Goal: Subscribe to service/newsletter

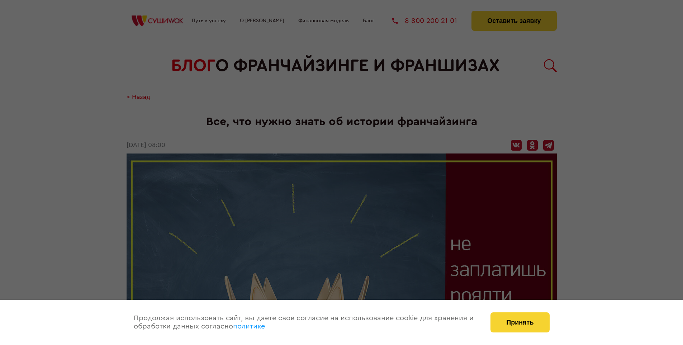
scroll to position [1351, 0]
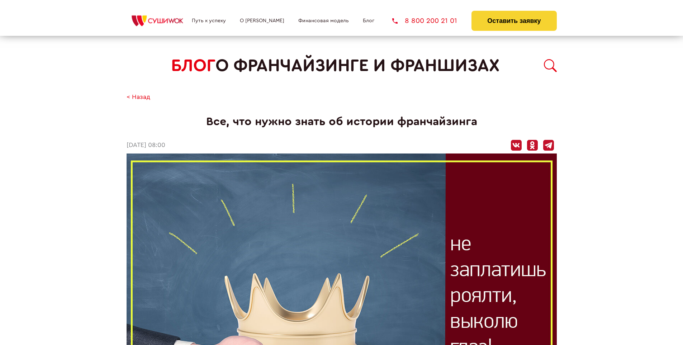
scroll to position [1351, 0]
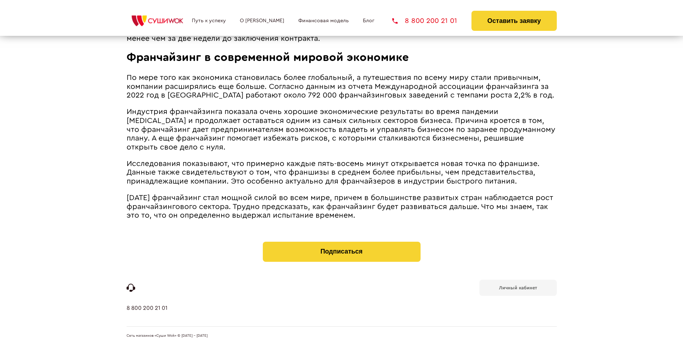
click at [517, 287] on b "Личный кабинет" at bounding box center [518, 287] width 38 height 5
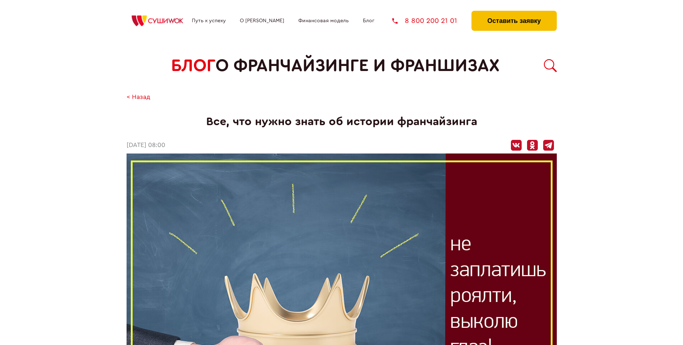
click at [513, 13] on button "Оставить заявку" at bounding box center [513, 21] width 85 height 20
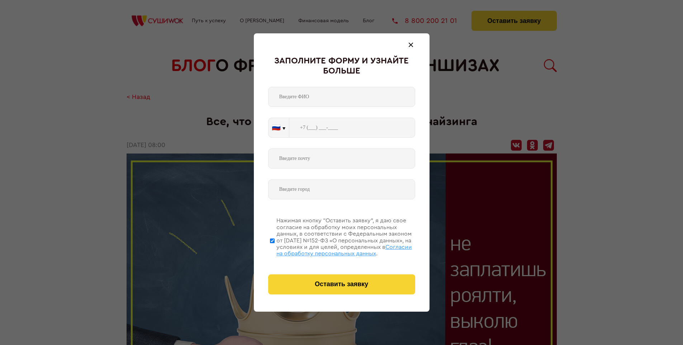
click at [332, 249] on span "Согласии на обработку персональных данных" at bounding box center [343, 250] width 135 height 12
click at [274, 249] on input "Нажимая кнопку “Оставить заявку”, я даю свое согласие на обработку моих персона…" at bounding box center [272, 240] width 5 height 57
checkbox input "false"
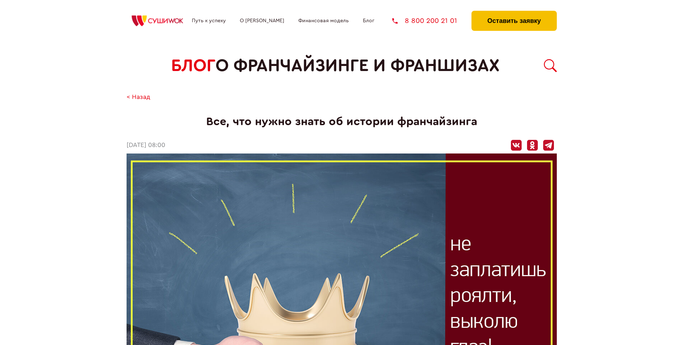
click at [513, 13] on button "Оставить заявку" at bounding box center [513, 21] width 85 height 20
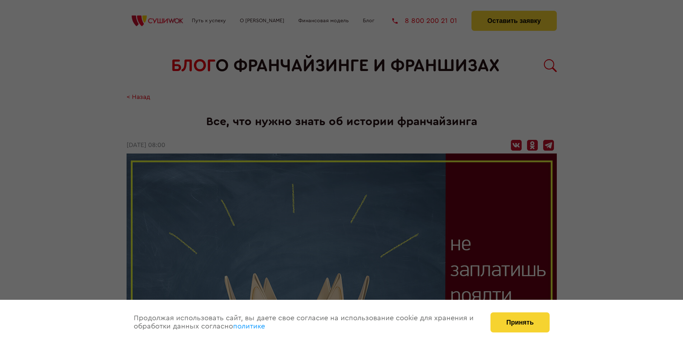
scroll to position [1351, 0]
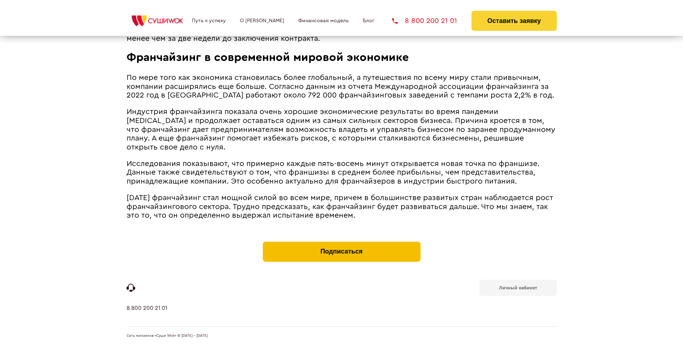
click at [341, 243] on button "Подписаться" at bounding box center [342, 252] width 158 height 20
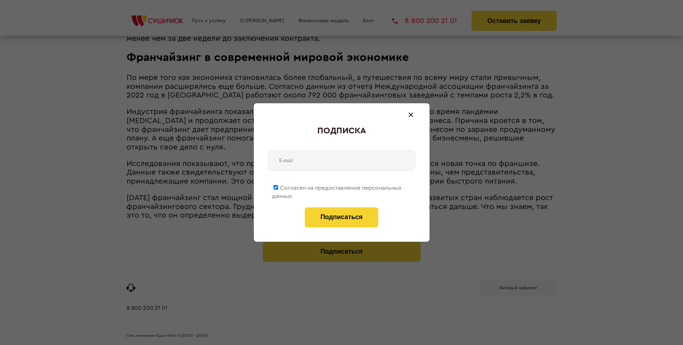
click at [337, 186] on span "Согласен на предоставление персональных данных" at bounding box center [337, 192] width 130 height 14
click at [278, 186] on input "Согласен на предоставление персональных данных" at bounding box center [275, 187] width 5 height 5
checkbox input "false"
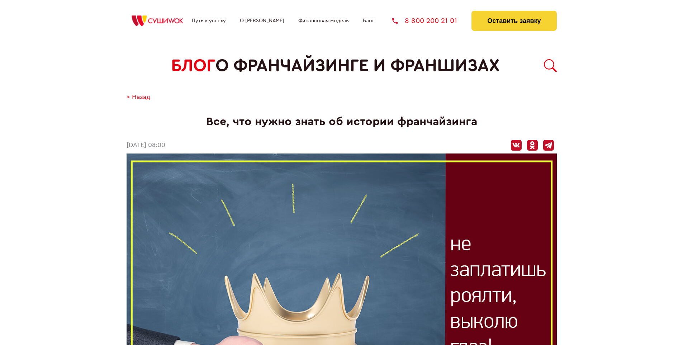
scroll to position [1351, 0]
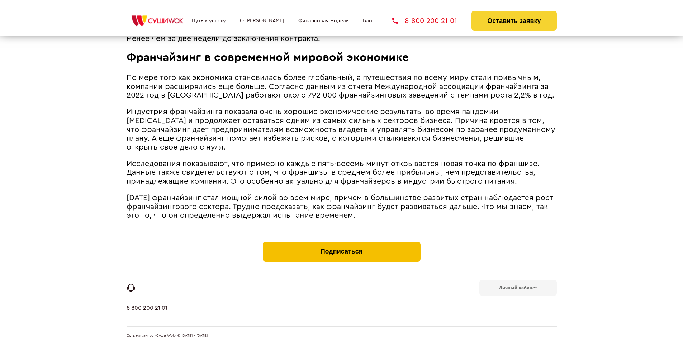
click at [341, 243] on button "Подписаться" at bounding box center [342, 252] width 158 height 20
